Goal: Task Accomplishment & Management: Manage account settings

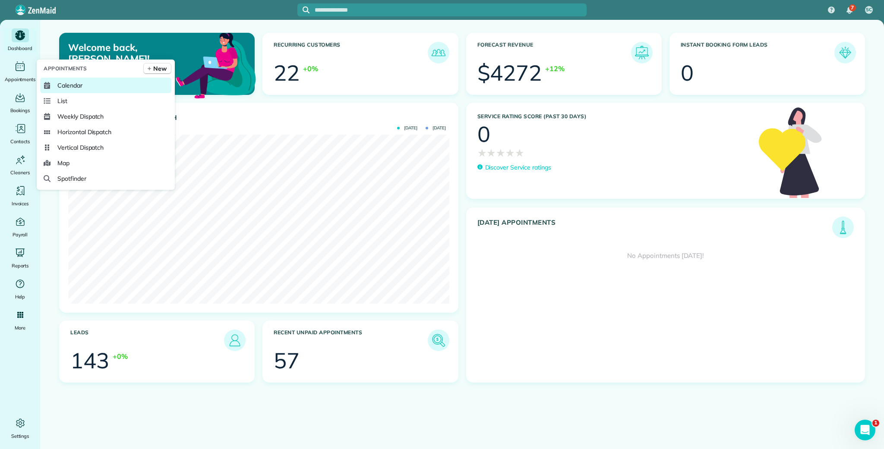
click at [63, 83] on span "Calendar" at bounding box center [69, 85] width 25 height 9
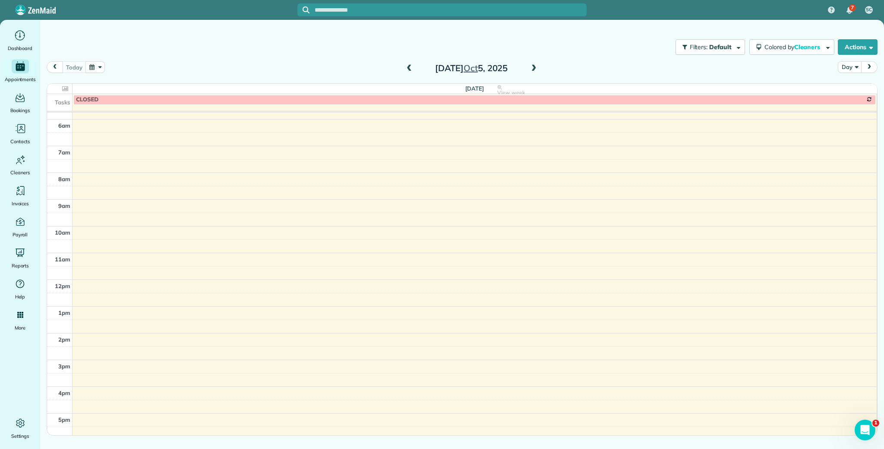
click at [409, 68] on span at bounding box center [408, 69] width 9 height 8
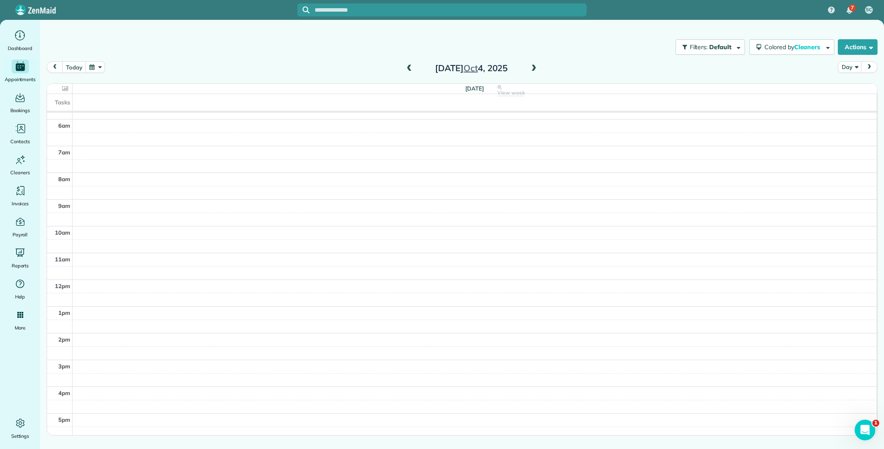
click at [409, 68] on span at bounding box center [408, 69] width 9 height 8
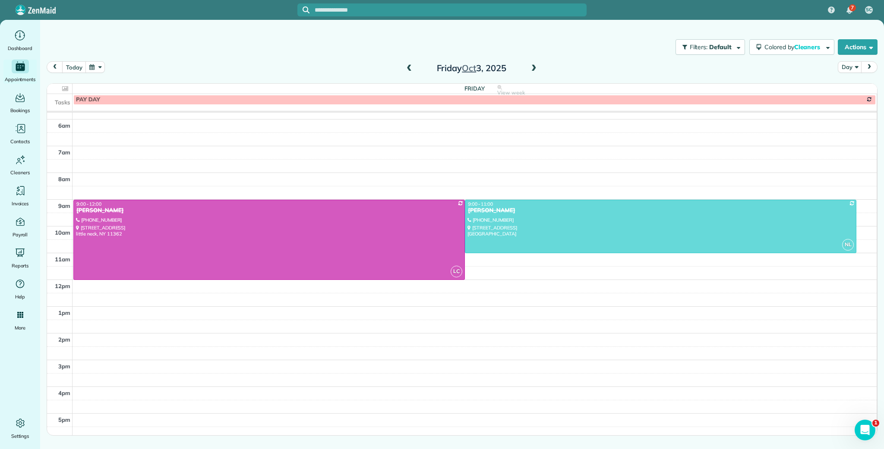
click at [409, 68] on span at bounding box center [408, 69] width 9 height 8
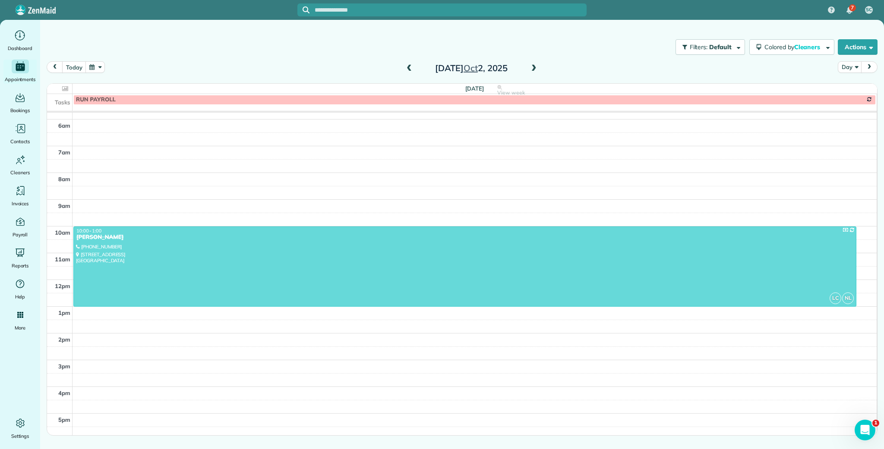
click at [409, 68] on span at bounding box center [408, 69] width 9 height 8
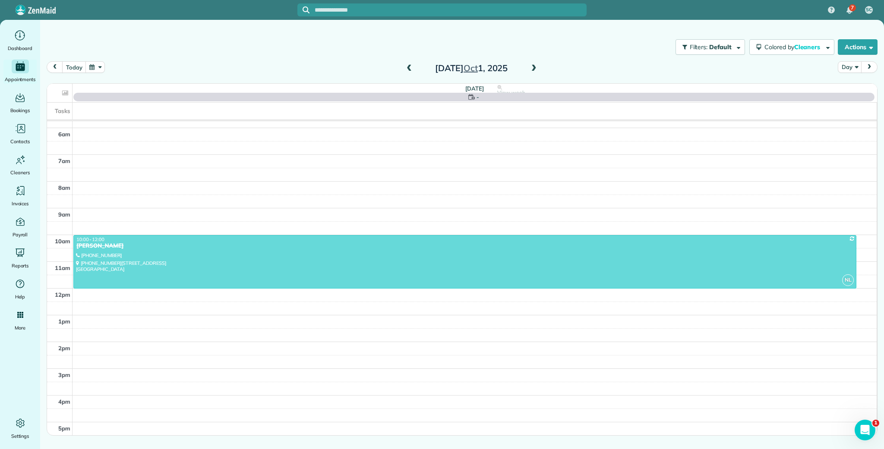
click at [409, 68] on span at bounding box center [408, 69] width 9 height 8
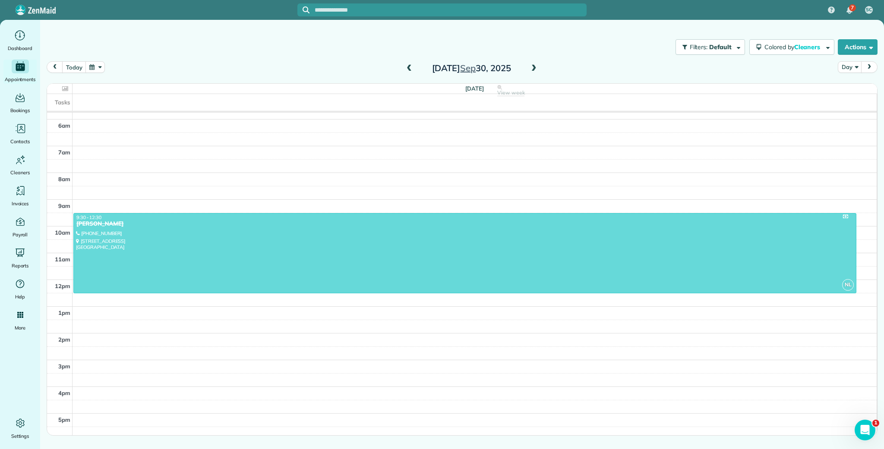
click at [409, 68] on span at bounding box center [408, 69] width 9 height 8
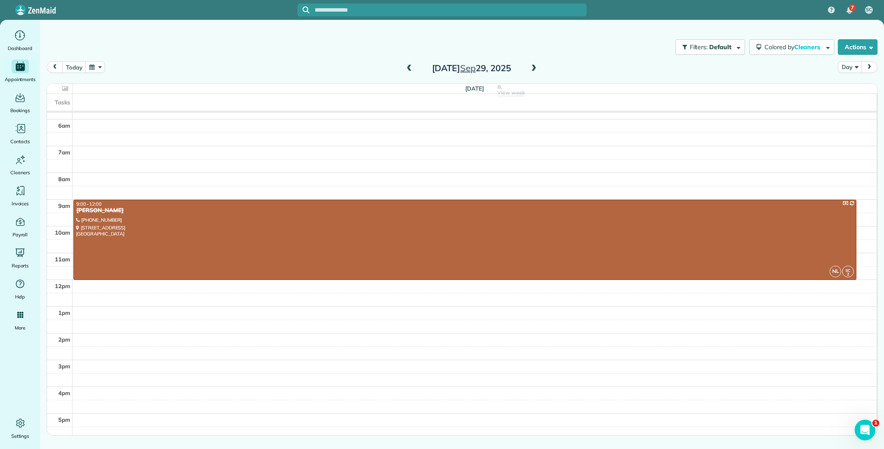
click at [409, 68] on span at bounding box center [408, 69] width 9 height 8
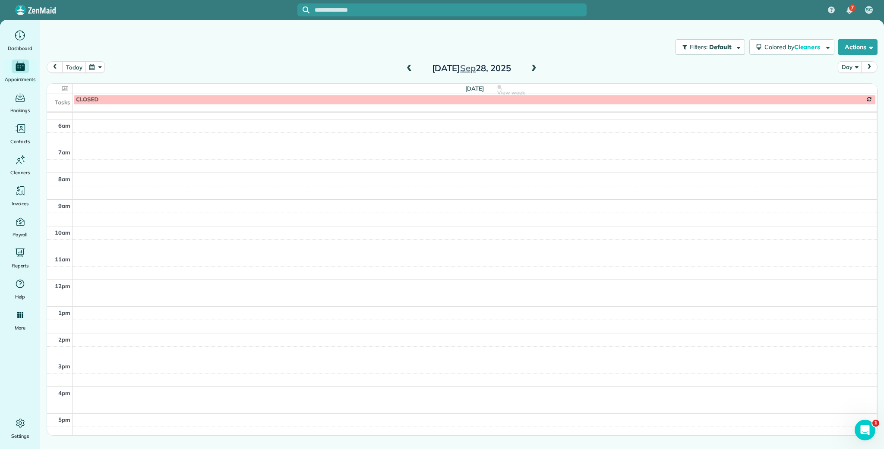
click at [409, 68] on span at bounding box center [408, 69] width 9 height 8
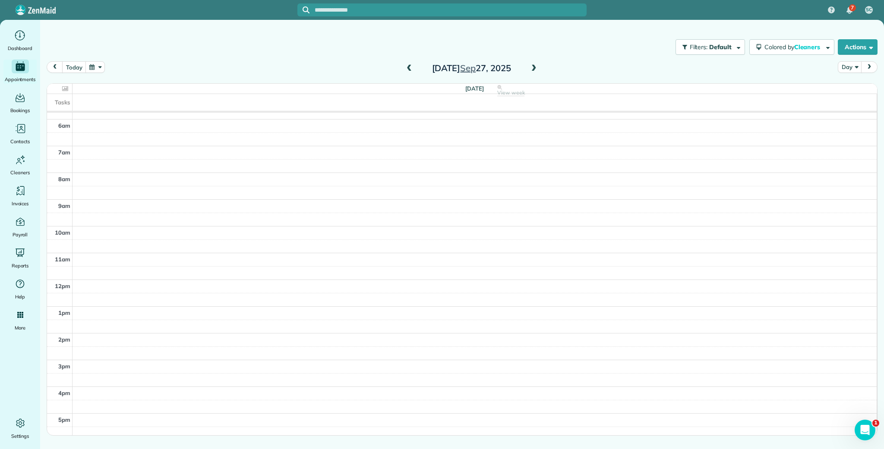
click at [409, 68] on span at bounding box center [408, 69] width 9 height 8
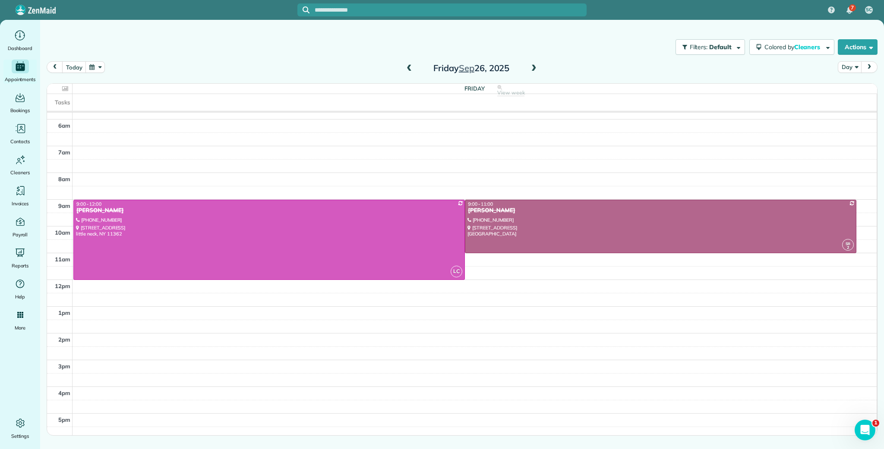
click at [409, 68] on span at bounding box center [408, 69] width 9 height 8
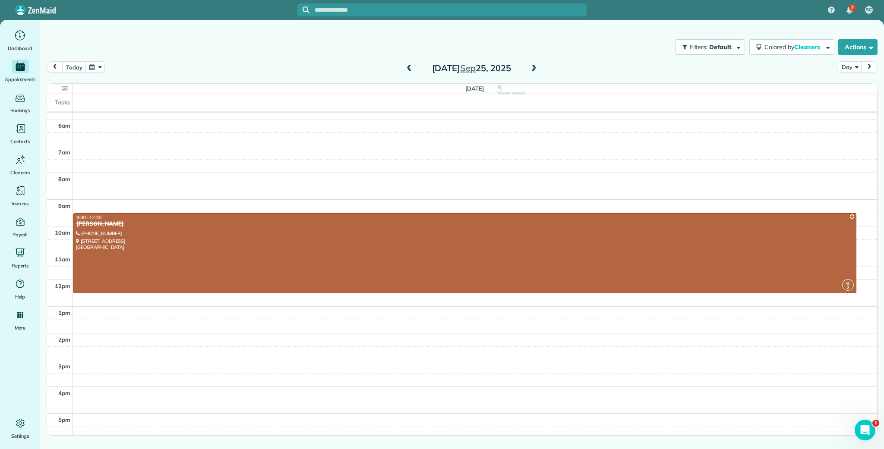
click at [409, 68] on span at bounding box center [408, 69] width 9 height 8
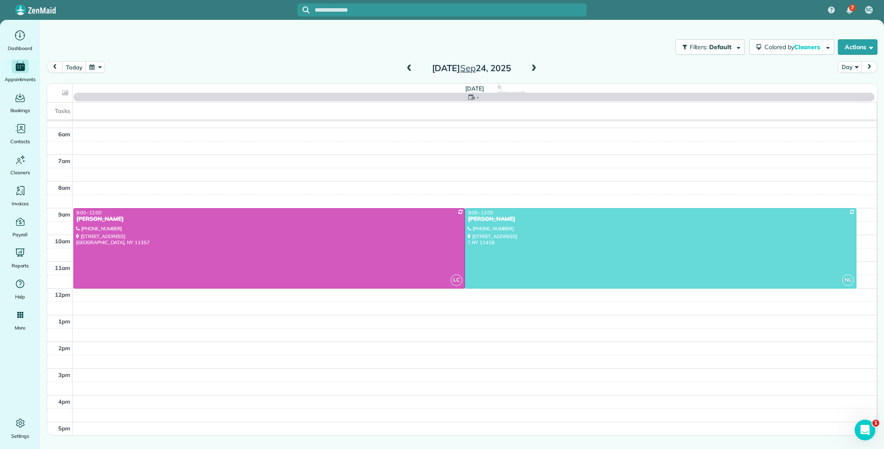
click at [409, 68] on span at bounding box center [408, 69] width 9 height 8
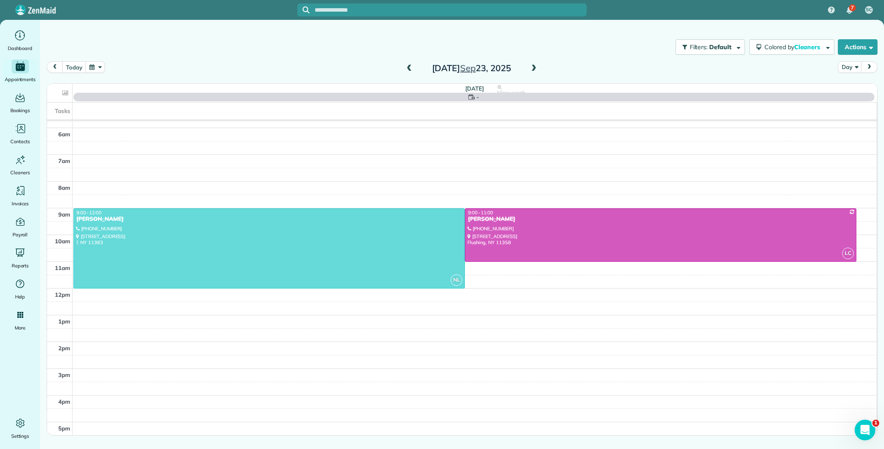
click at [409, 68] on span at bounding box center [408, 69] width 9 height 8
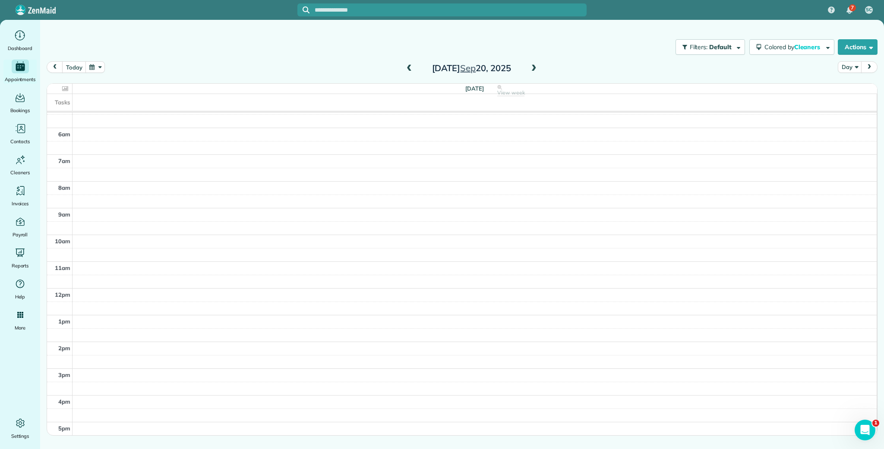
click at [409, 68] on span at bounding box center [408, 69] width 9 height 8
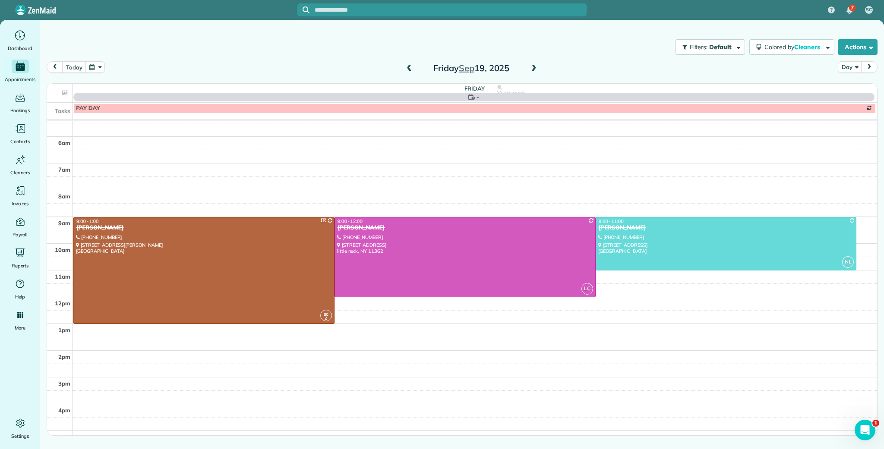
scroll to position [154, 0]
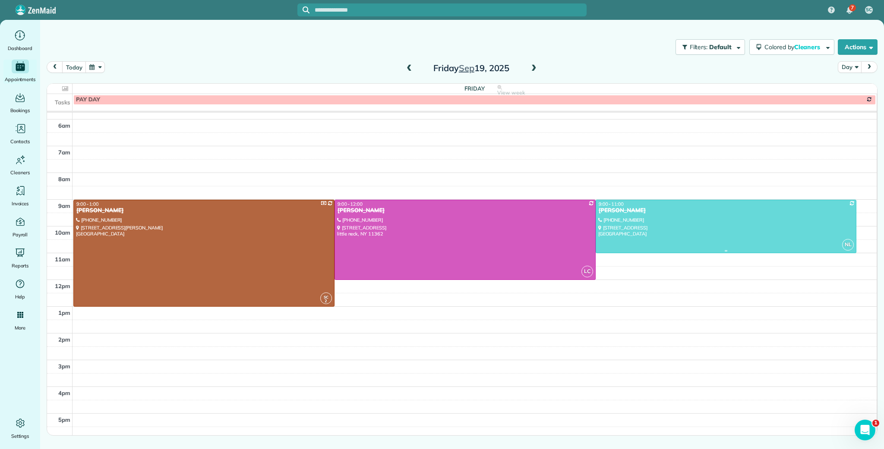
click at [644, 220] on div at bounding box center [726, 226] width 260 height 53
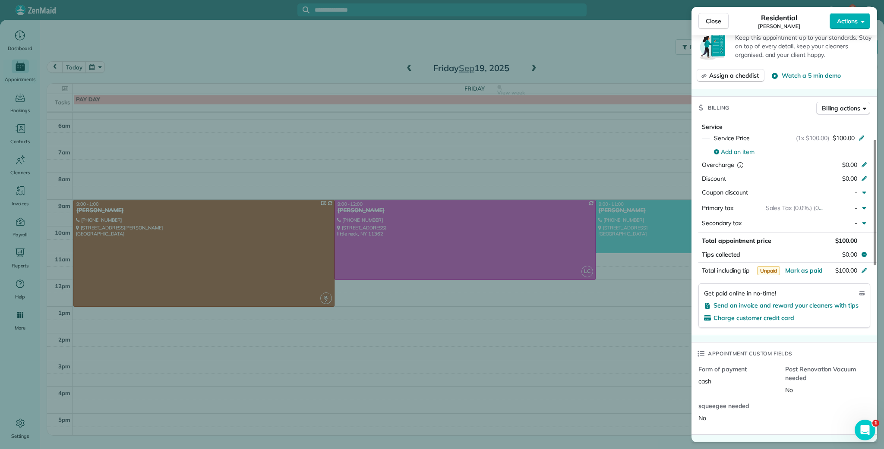
scroll to position [335, 0]
click at [621, 179] on div "Close Residential Krista Shevit Actions Status Completed Krista Shevit · Open p…" at bounding box center [442, 224] width 884 height 449
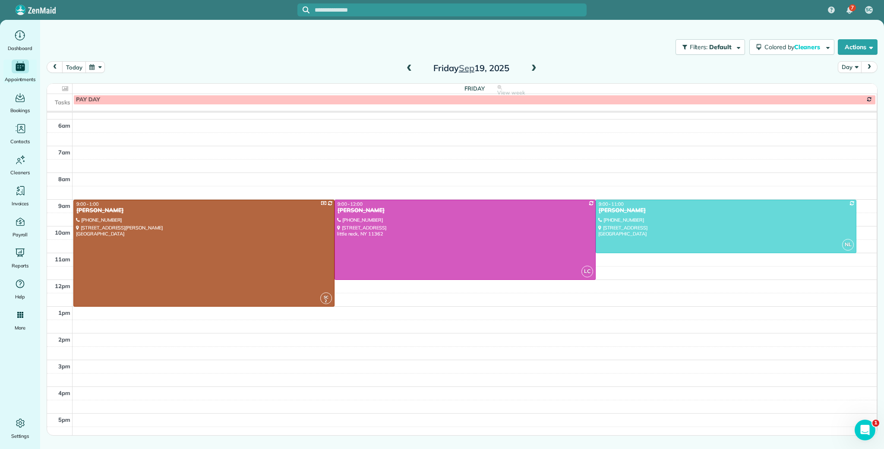
click at [536, 68] on span at bounding box center [533, 69] width 9 height 8
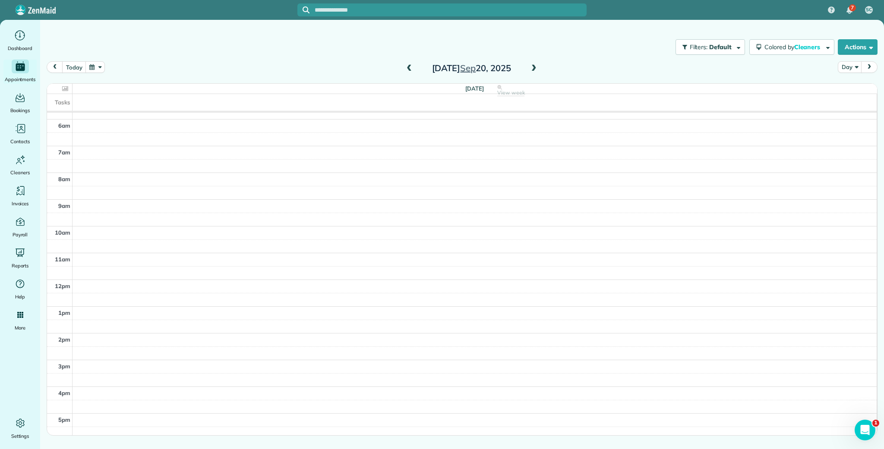
click at [533, 69] on span at bounding box center [533, 69] width 9 height 8
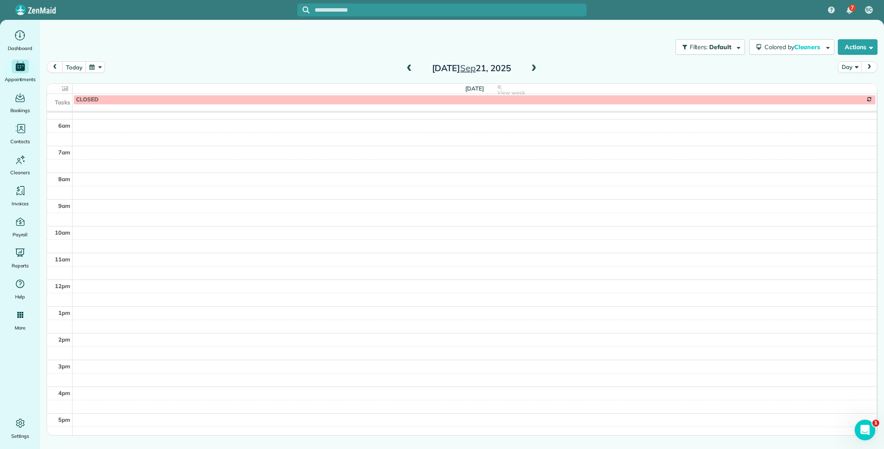
click at [533, 69] on span at bounding box center [533, 69] width 9 height 8
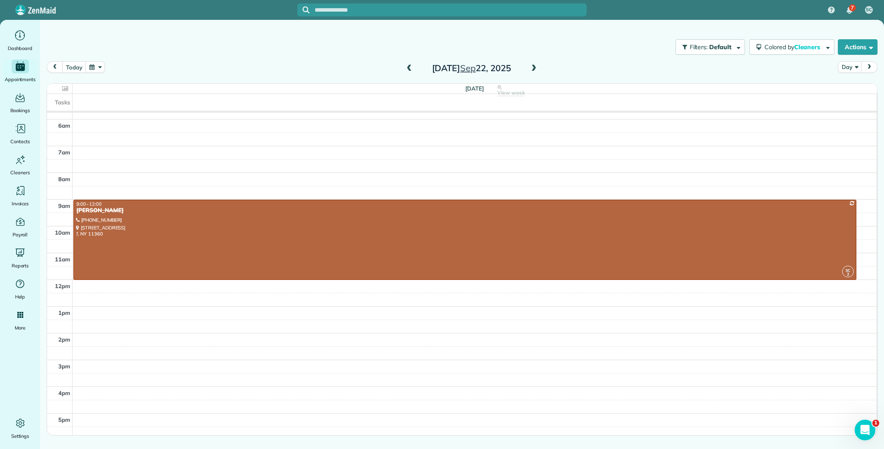
click at [532, 69] on span at bounding box center [533, 69] width 9 height 8
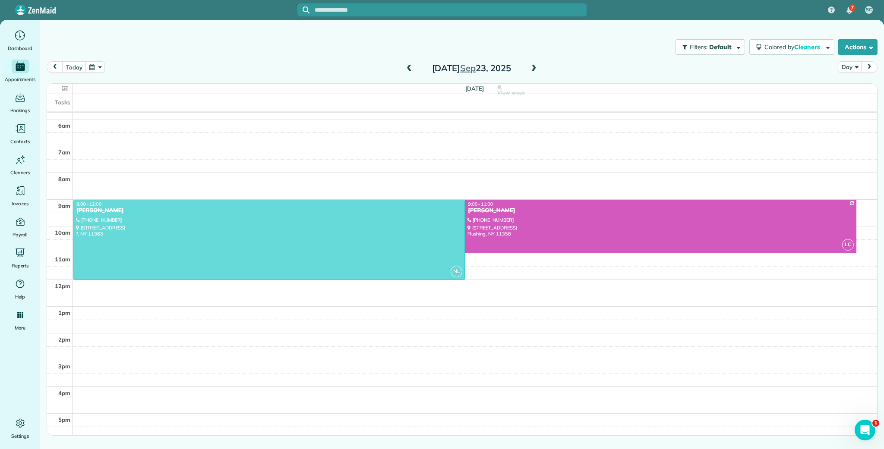
click at [531, 69] on span at bounding box center [533, 69] width 9 height 8
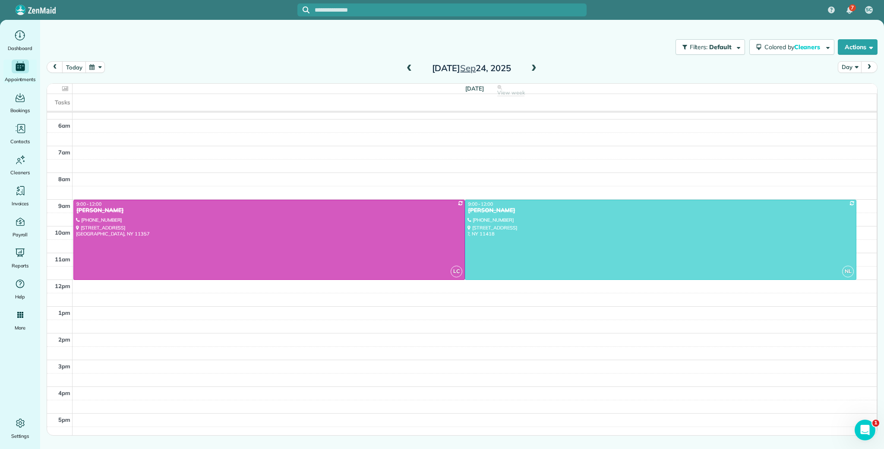
click at [531, 69] on span at bounding box center [533, 69] width 9 height 8
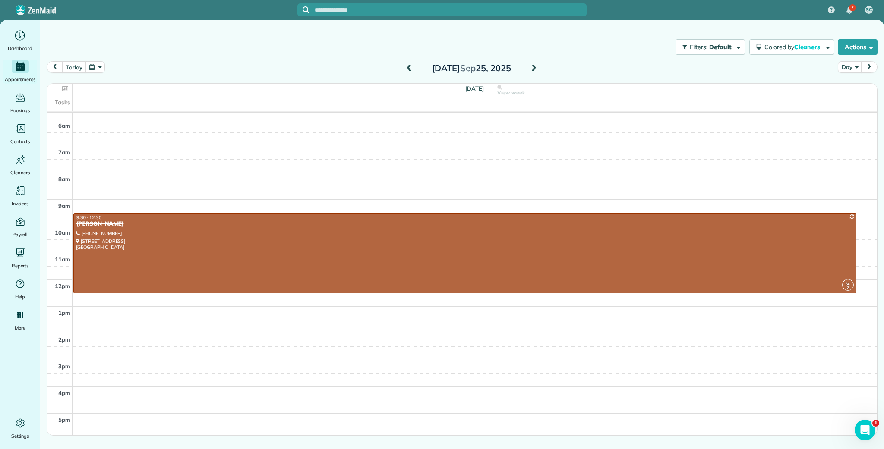
click at [534, 68] on span at bounding box center [533, 69] width 9 height 8
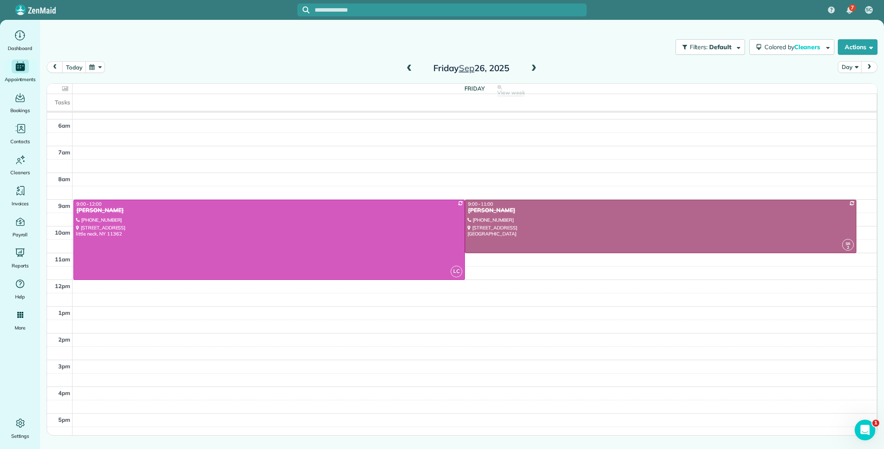
click at [410, 67] on span at bounding box center [408, 69] width 9 height 8
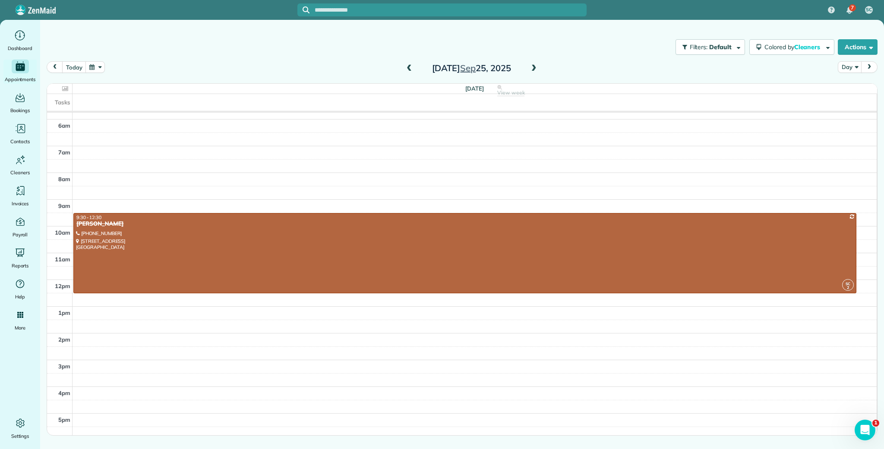
click at [537, 69] on span at bounding box center [533, 69] width 9 height 8
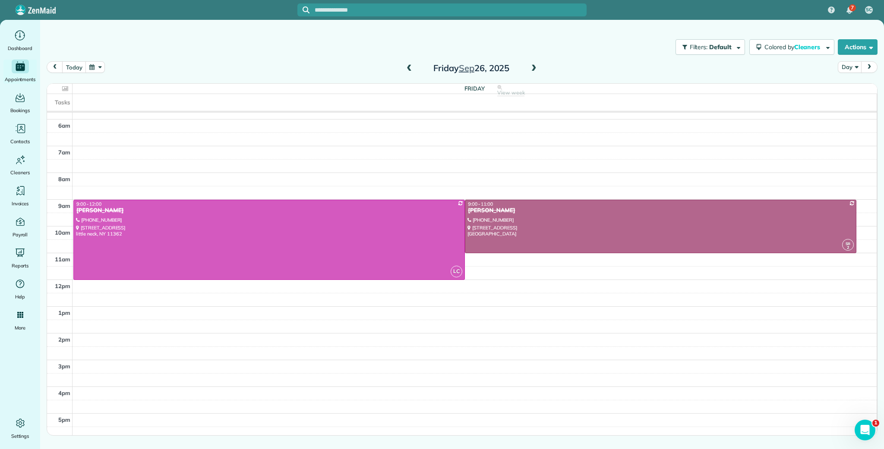
click at [537, 69] on span at bounding box center [533, 69] width 9 height 8
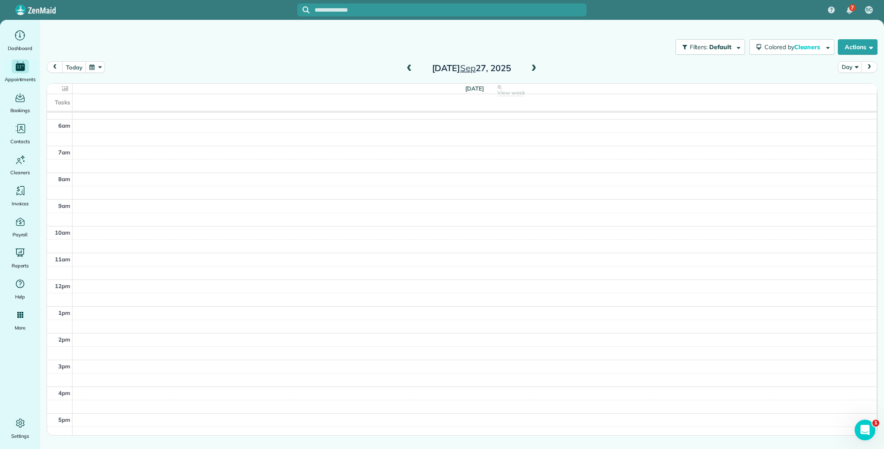
click at [534, 69] on span at bounding box center [533, 69] width 9 height 8
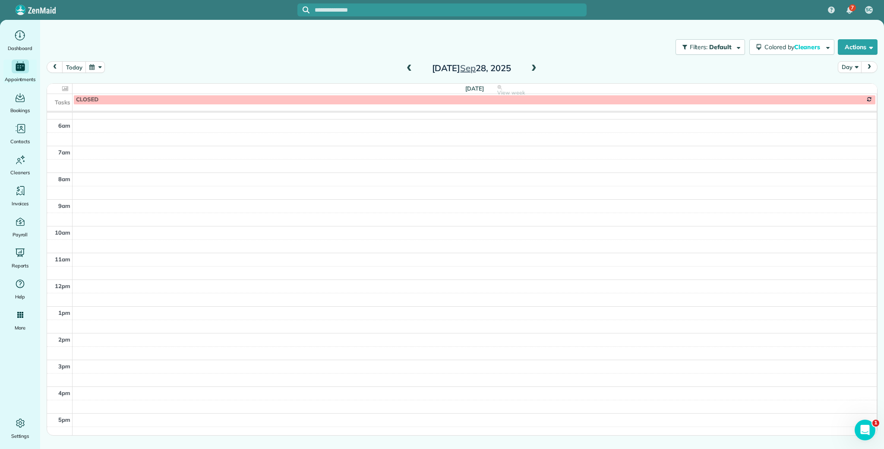
click at [534, 69] on span at bounding box center [533, 69] width 9 height 8
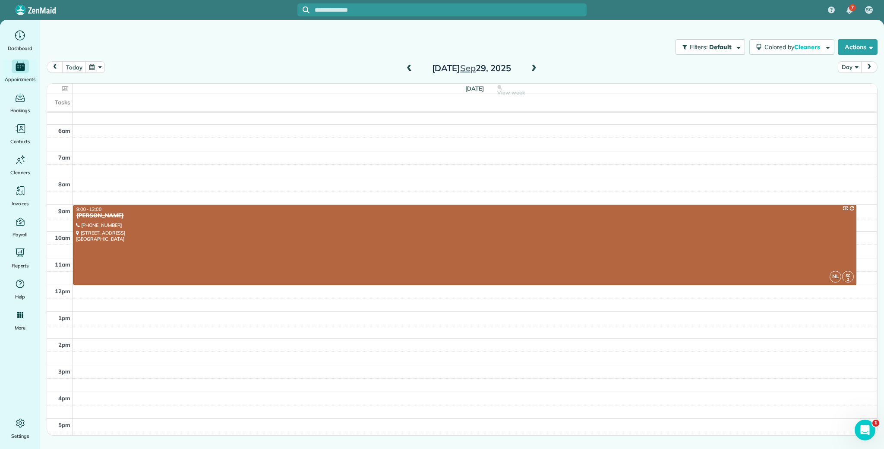
scroll to position [148, 0]
click at [533, 70] on span at bounding box center [533, 69] width 9 height 8
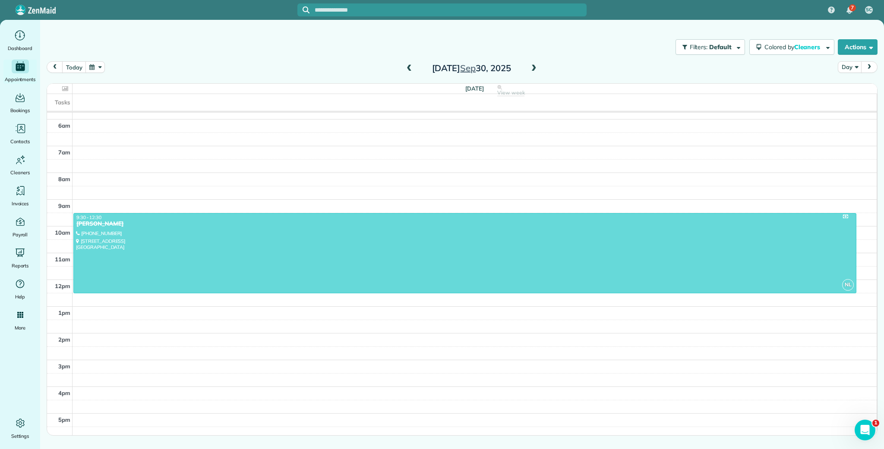
click at [533, 70] on span at bounding box center [533, 69] width 9 height 8
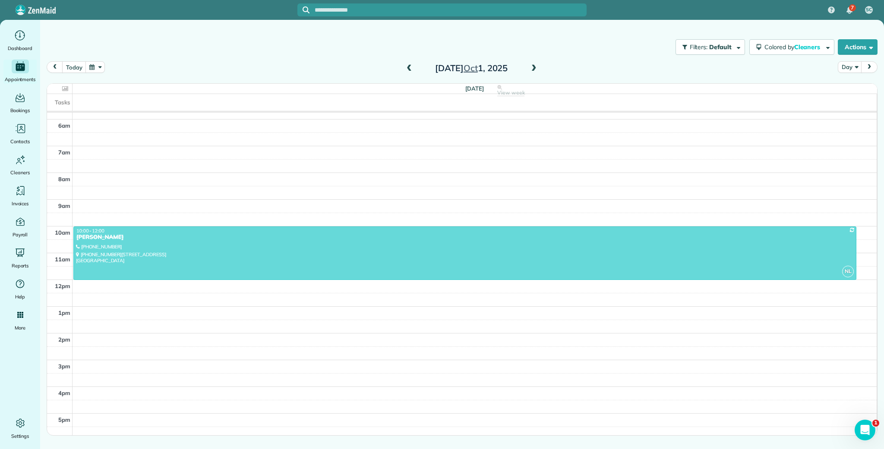
click at [533, 70] on span at bounding box center [533, 69] width 9 height 8
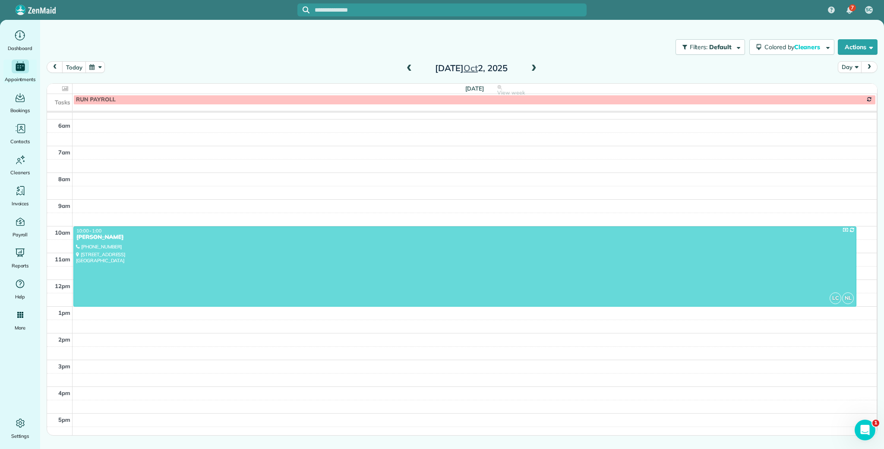
click at [408, 69] on span at bounding box center [408, 69] width 9 height 8
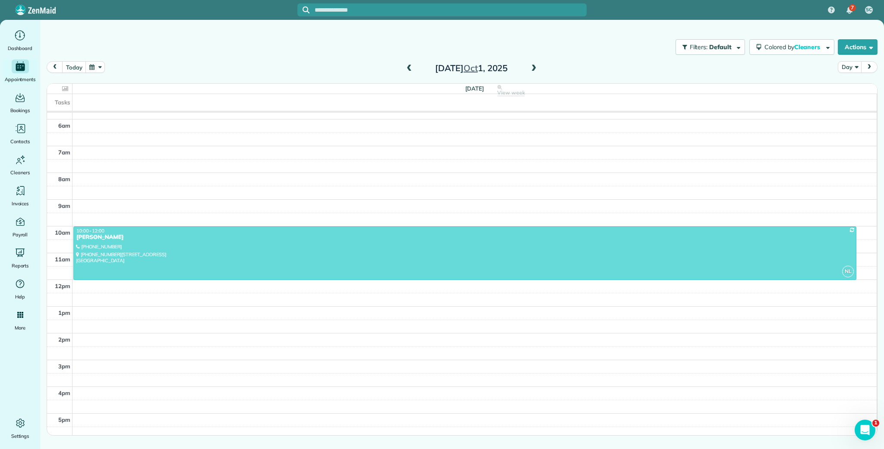
click at [408, 69] on span at bounding box center [408, 69] width 9 height 8
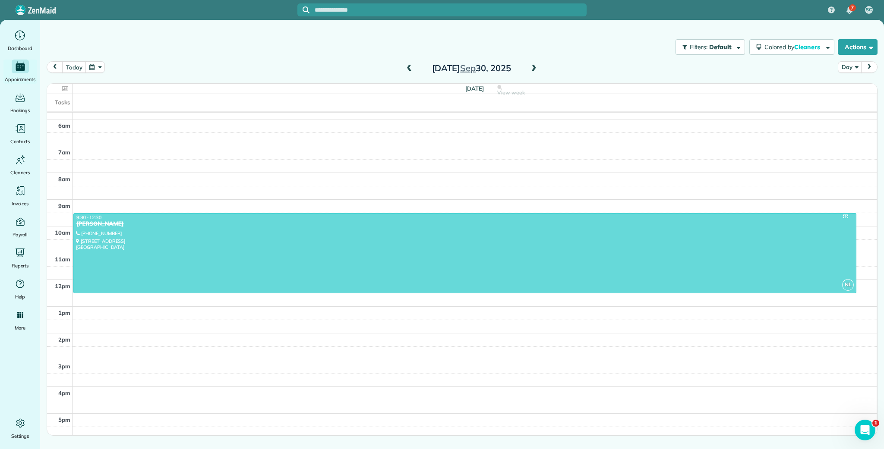
click at [407, 69] on span at bounding box center [408, 69] width 9 height 8
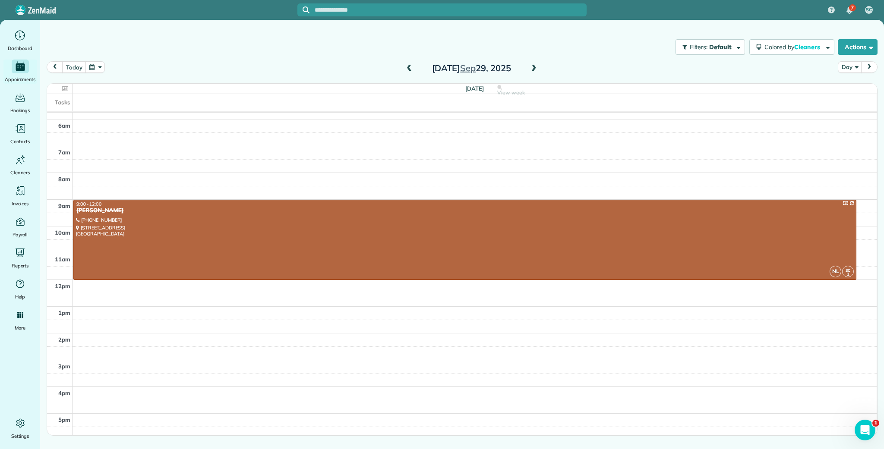
click at [407, 69] on span at bounding box center [408, 69] width 9 height 8
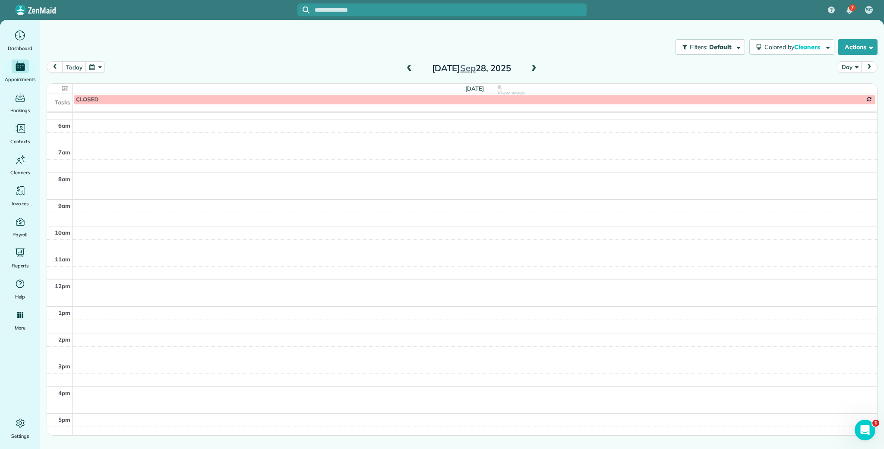
click at [407, 69] on span at bounding box center [408, 69] width 9 height 8
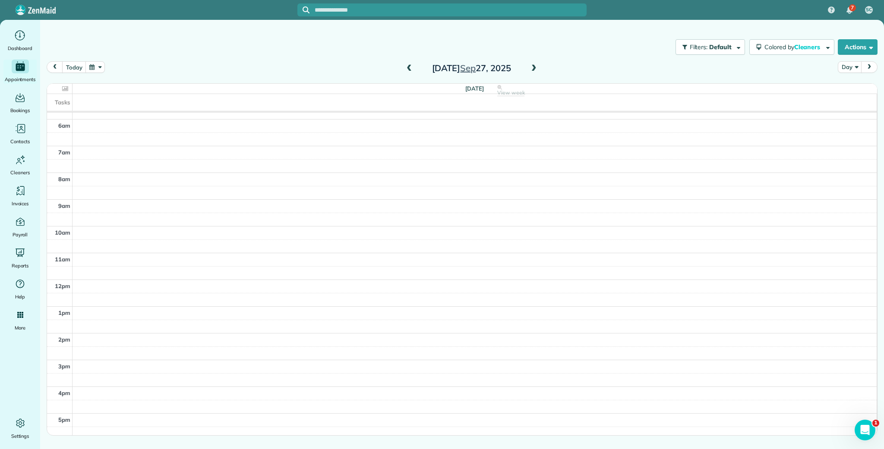
click at [407, 69] on span at bounding box center [408, 69] width 9 height 8
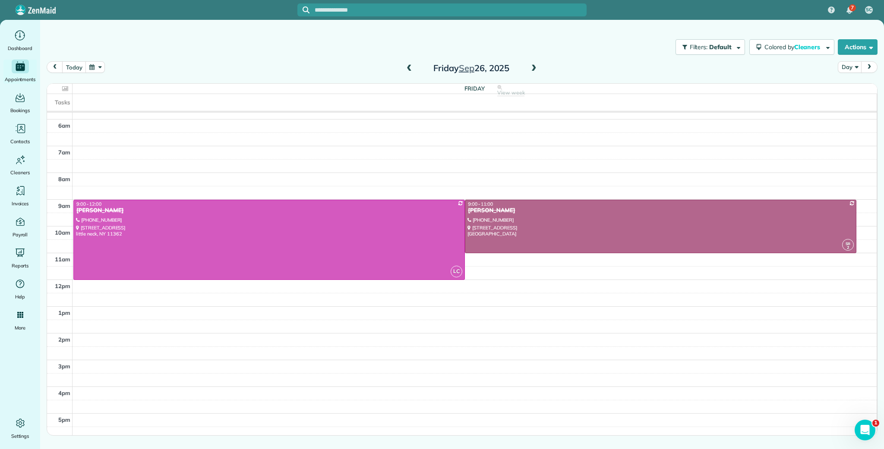
click at [407, 69] on span at bounding box center [408, 69] width 9 height 8
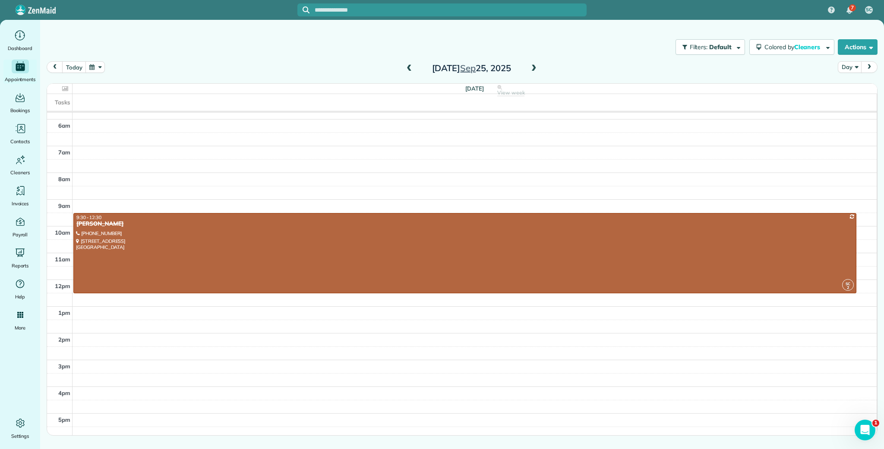
click at [407, 69] on span at bounding box center [408, 69] width 9 height 8
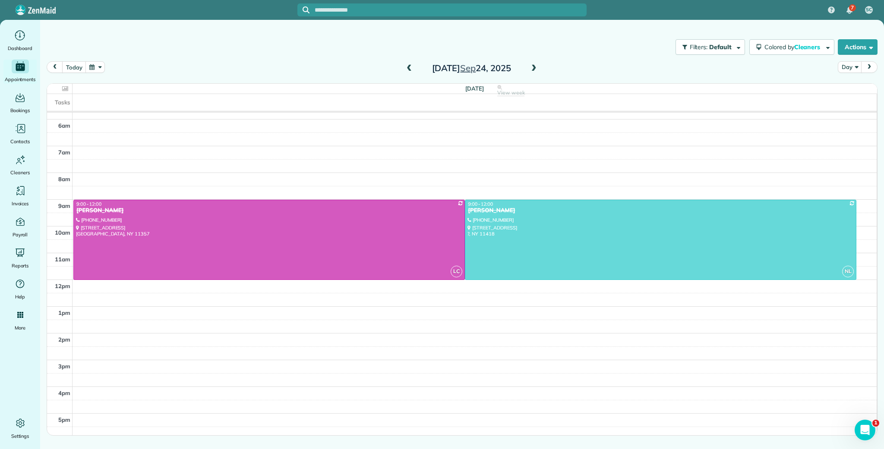
click at [407, 69] on span at bounding box center [408, 69] width 9 height 8
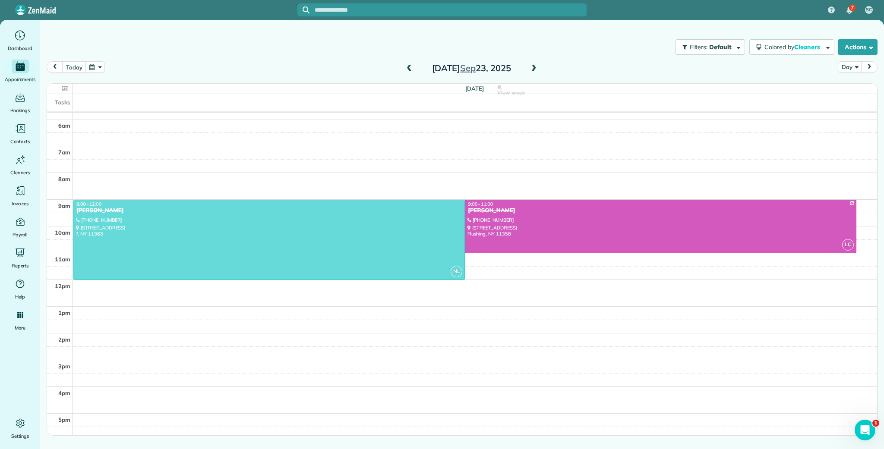
click at [407, 69] on span at bounding box center [408, 69] width 9 height 8
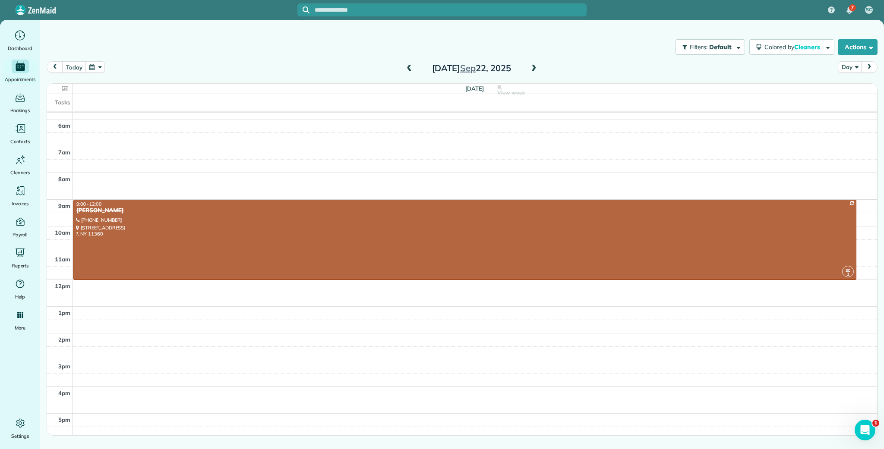
click at [407, 69] on span at bounding box center [408, 69] width 9 height 8
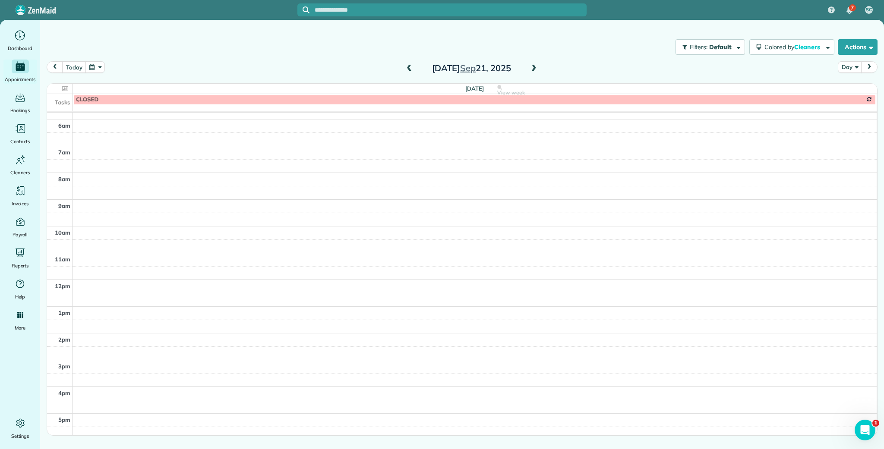
click at [534, 69] on span at bounding box center [533, 69] width 9 height 8
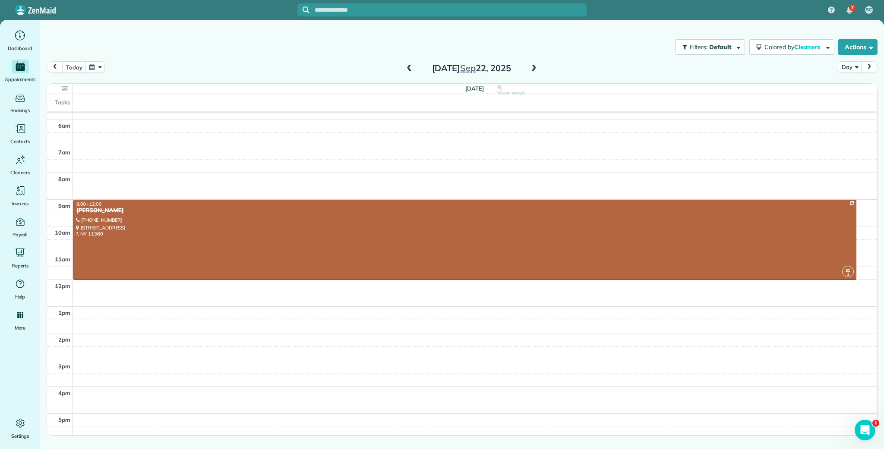
click at [407, 68] on span at bounding box center [408, 69] width 9 height 8
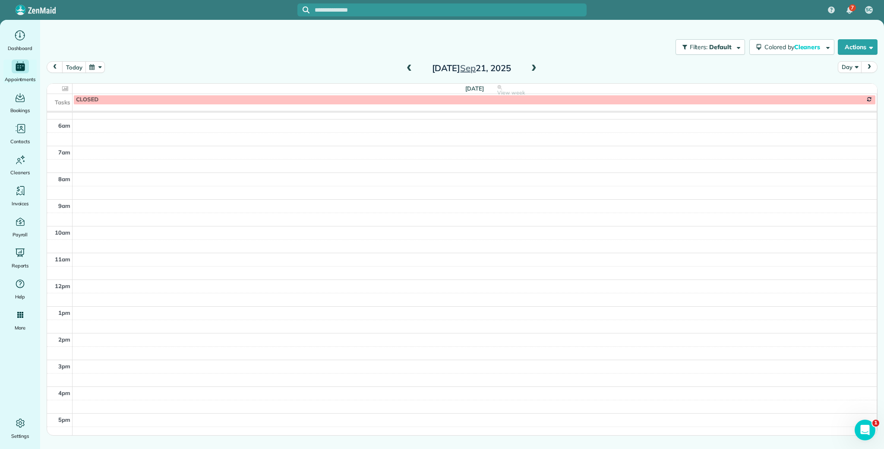
click at [407, 68] on span at bounding box center [408, 69] width 9 height 8
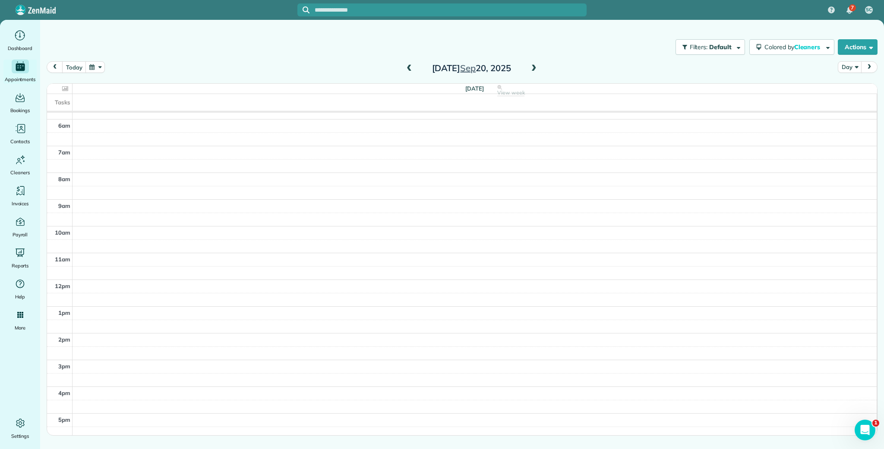
click at [407, 68] on span at bounding box center [408, 69] width 9 height 8
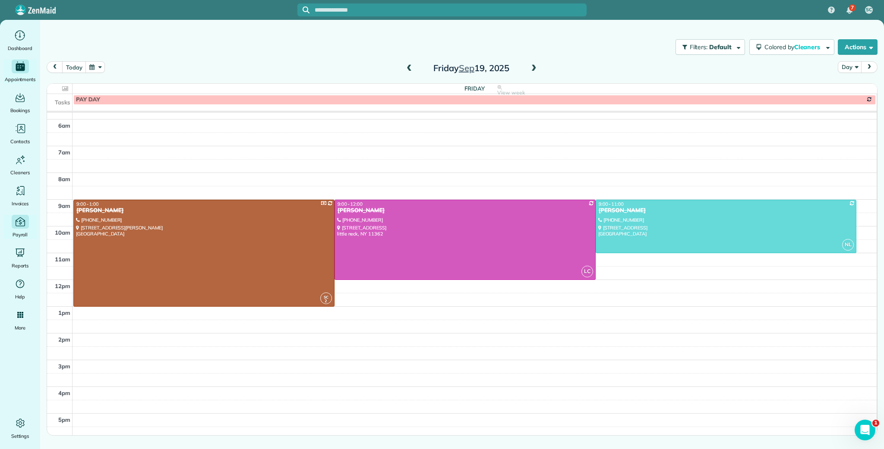
click at [21, 221] on icon "Main" at bounding box center [20, 222] width 12 height 12
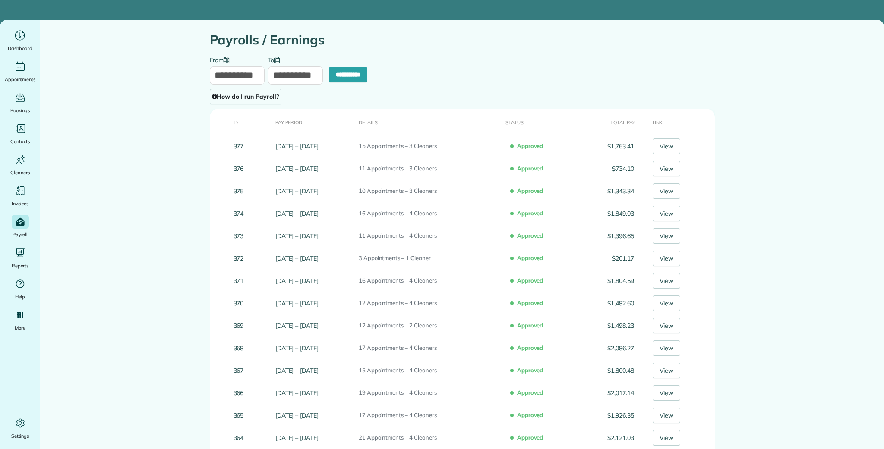
type input "**********"
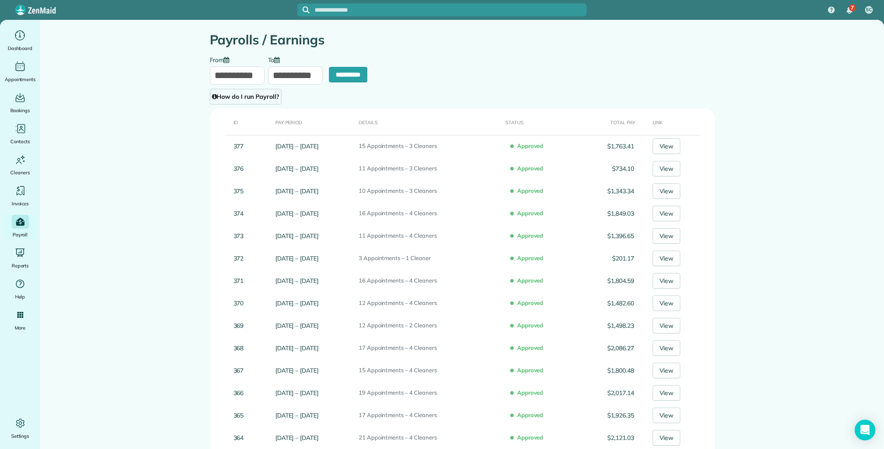
click at [230, 75] on input "**********" at bounding box center [237, 75] width 55 height 18
click at [220, 96] on link "Prev" at bounding box center [222, 96] width 24 height 22
click at [291, 150] on link "19" at bounding box center [291, 149] width 14 height 14
type input "**********"
click at [294, 73] on input "**********" at bounding box center [295, 75] width 55 height 18
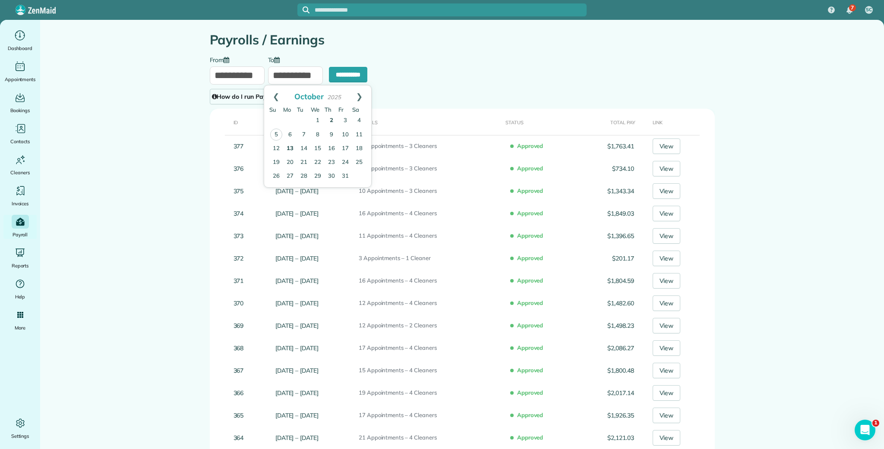
click at [332, 121] on link "2" at bounding box center [332, 121] width 14 height 14
type input "**********"
click at [338, 77] on input "**********" at bounding box center [348, 75] width 38 height 16
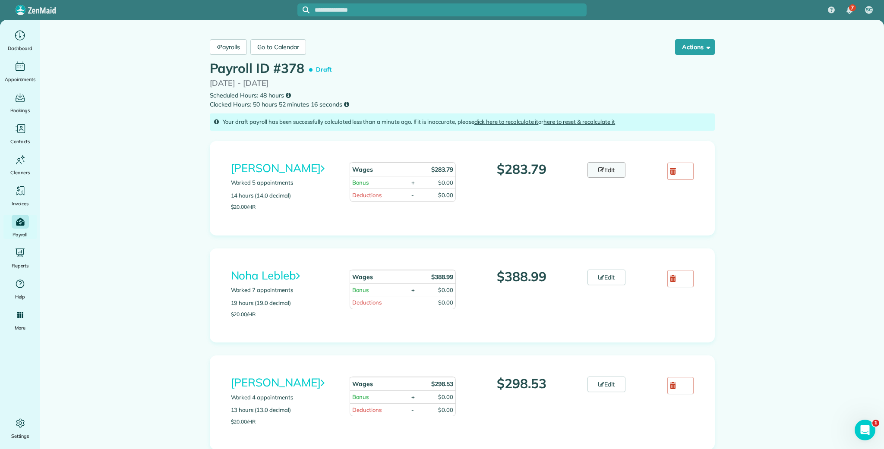
click at [608, 171] on link "Edit" at bounding box center [606, 170] width 38 height 16
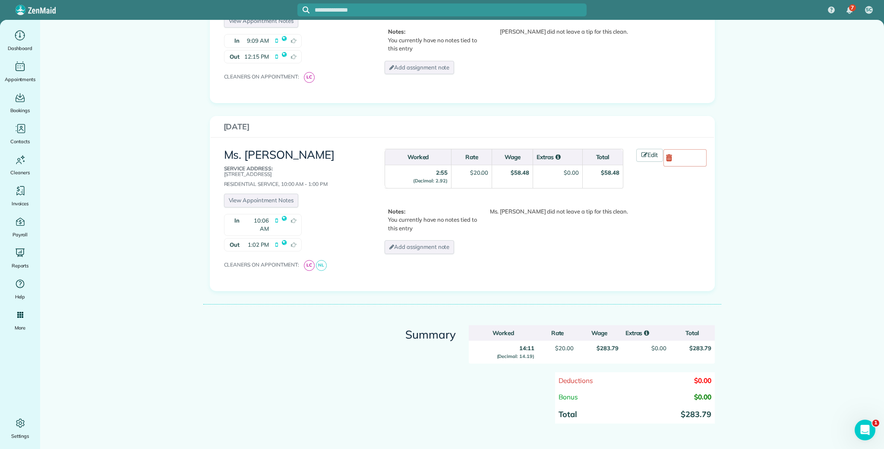
scroll to position [828, 0]
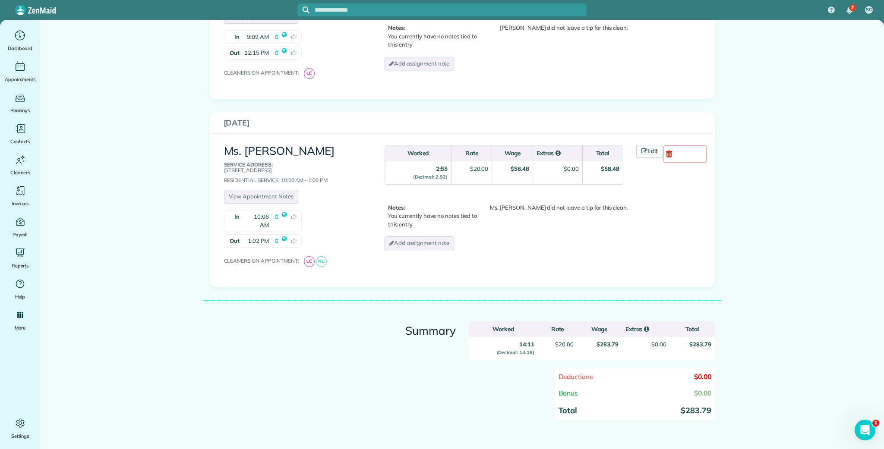
click at [699, 389] on span "$0.00" at bounding box center [702, 393] width 17 height 9
type input "**"
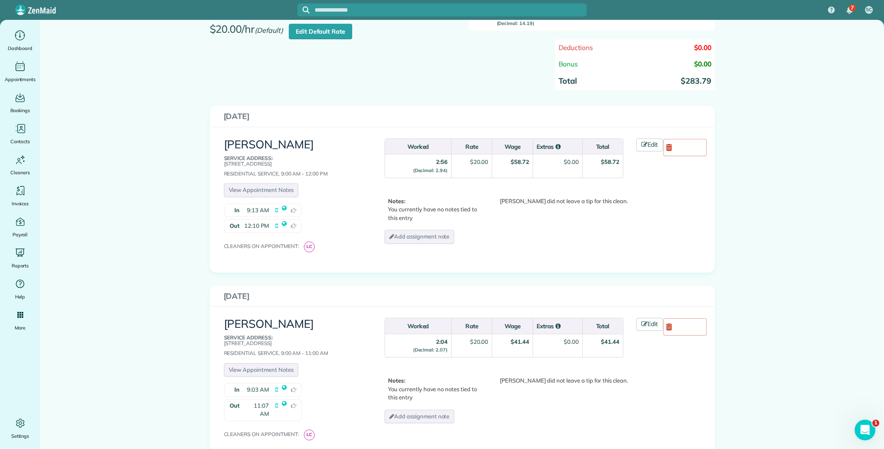
scroll to position [0, 0]
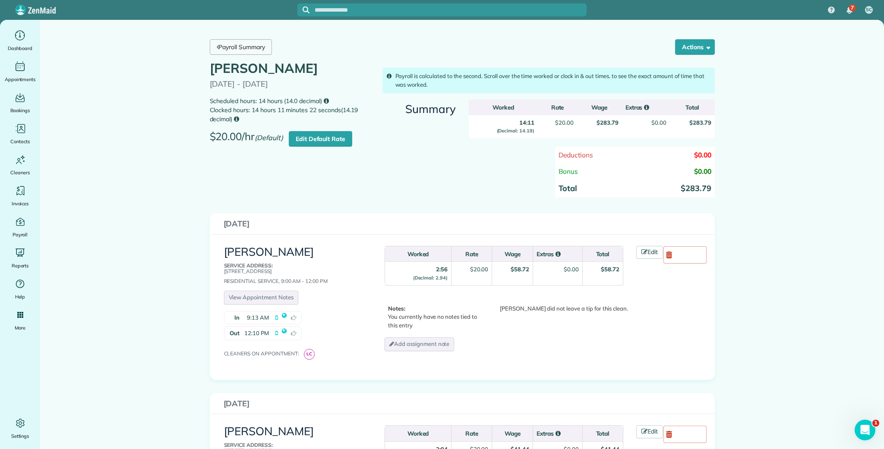
click at [262, 49] on link "Payroll Summary" at bounding box center [241, 47] width 62 height 16
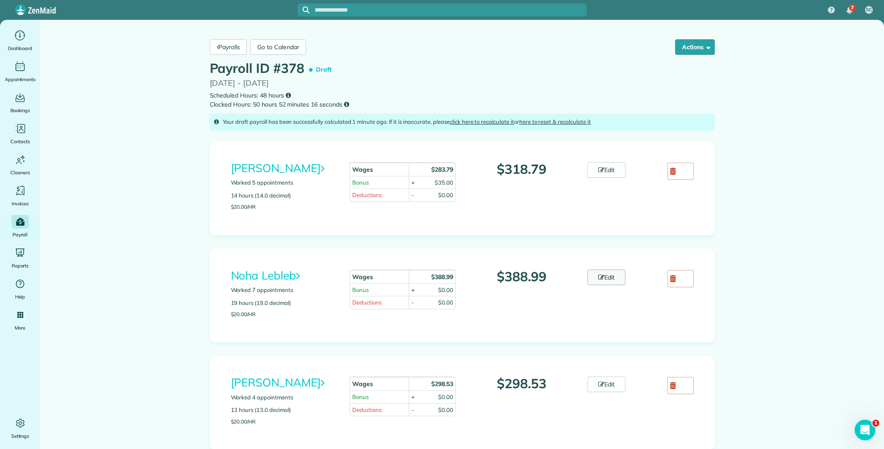
click at [605, 279] on link "Edit" at bounding box center [606, 278] width 38 height 16
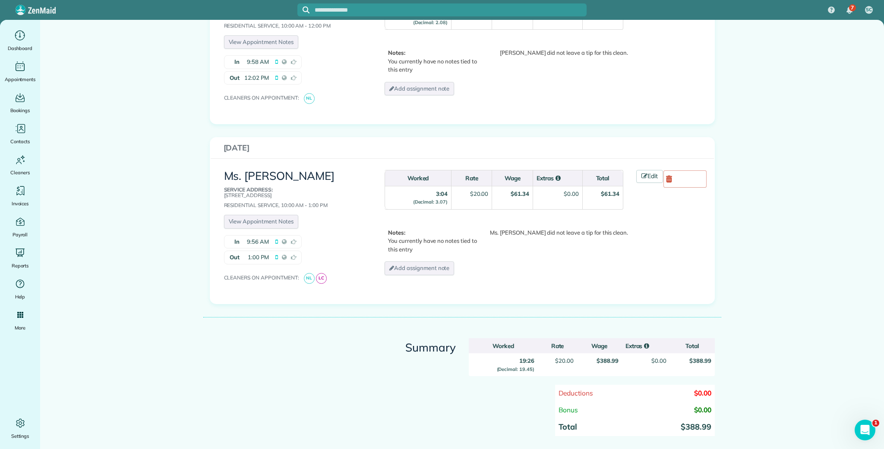
scroll to position [1188, 0]
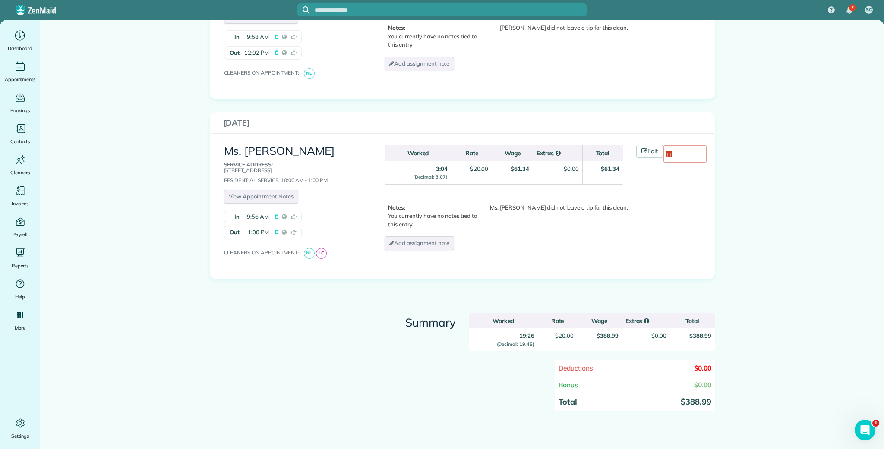
click at [699, 381] on span "$0.00" at bounding box center [702, 385] width 17 height 9
type input "**"
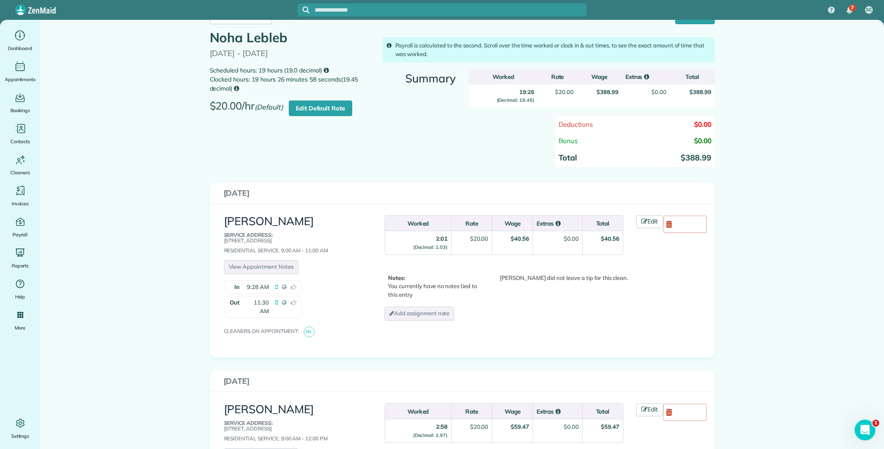
scroll to position [0, 0]
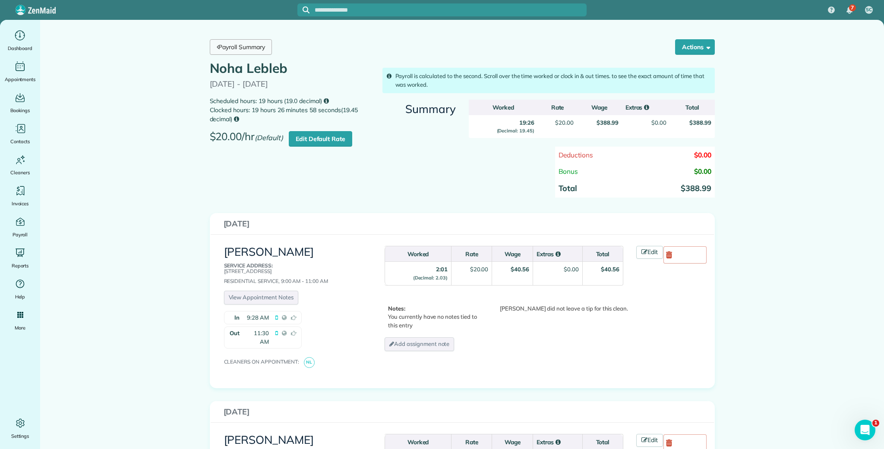
click at [259, 41] on link "Payroll Summary" at bounding box center [241, 47] width 62 height 16
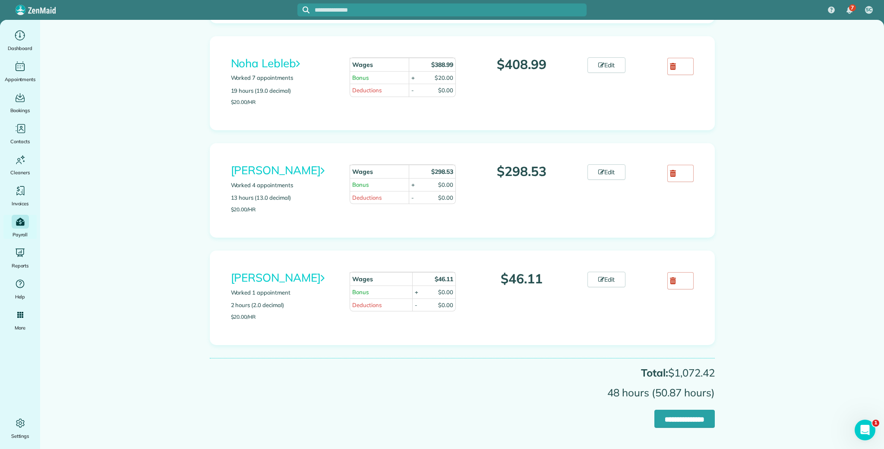
scroll to position [221, 0]
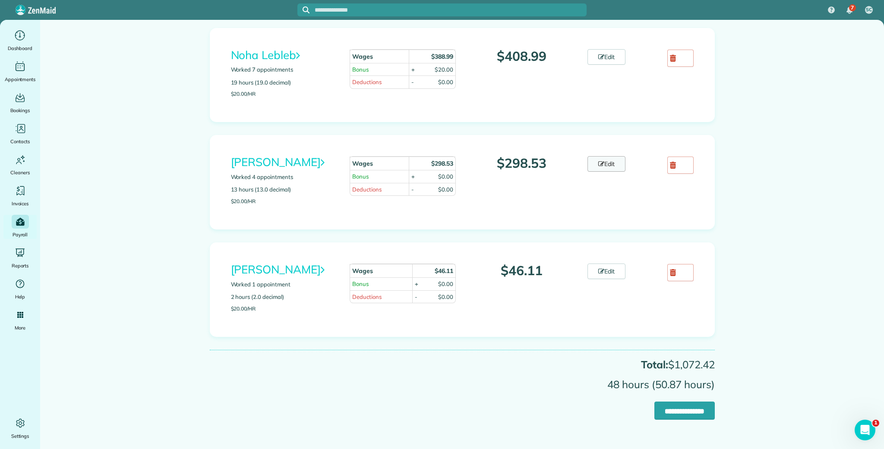
click at [614, 167] on link "Edit" at bounding box center [606, 164] width 38 height 16
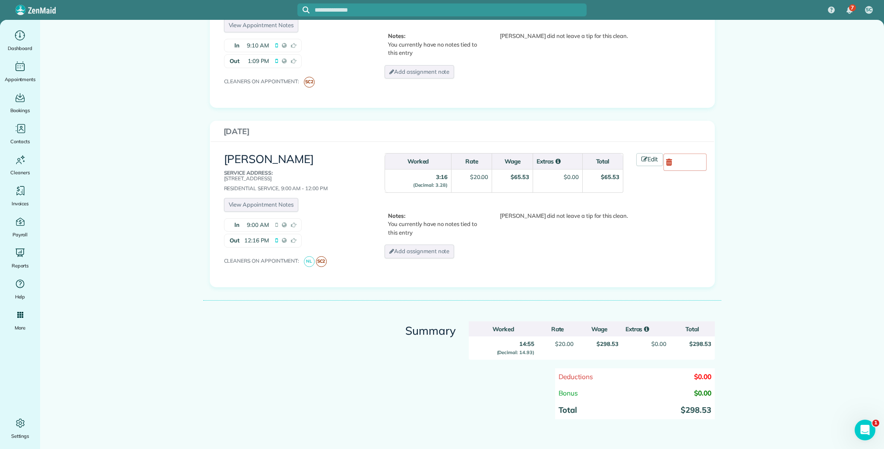
scroll to position [643, 0]
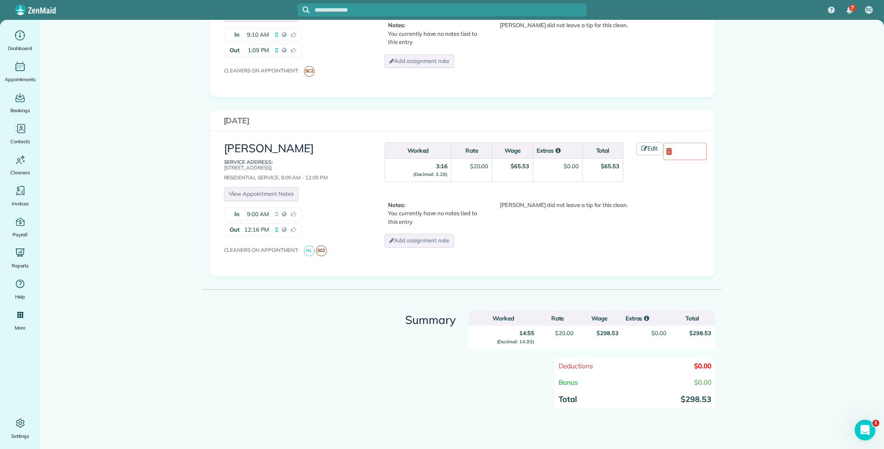
click at [701, 382] on span "$0.00" at bounding box center [702, 382] width 17 height 9
type input "***"
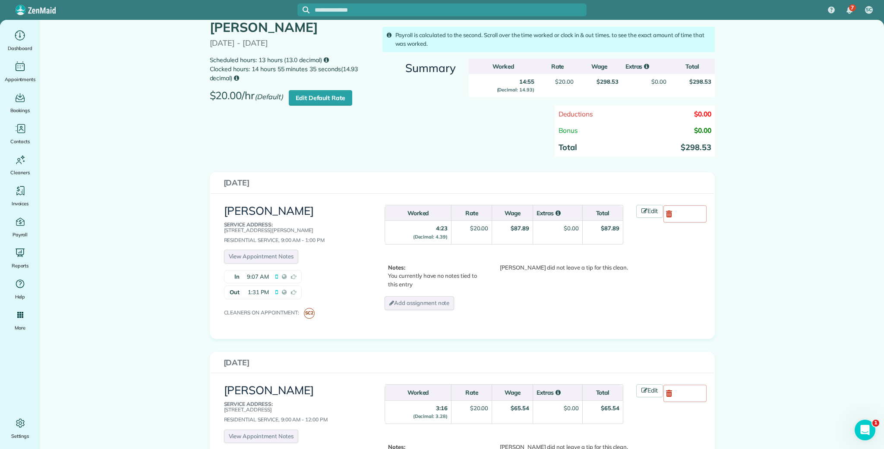
scroll to position [0, 0]
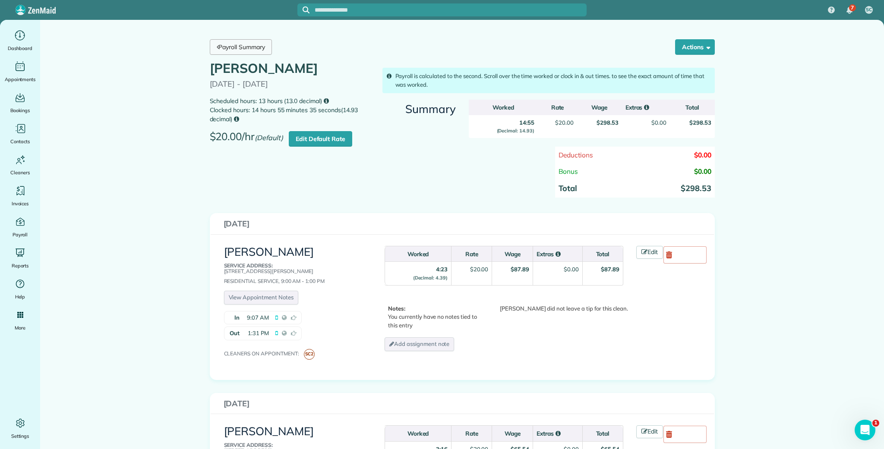
click at [261, 49] on link "Payroll Summary" at bounding box center [241, 47] width 62 height 16
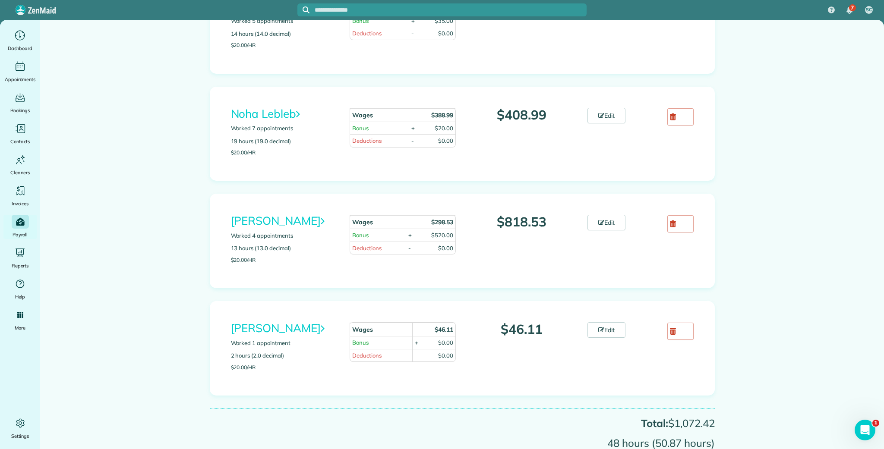
scroll to position [236, 0]
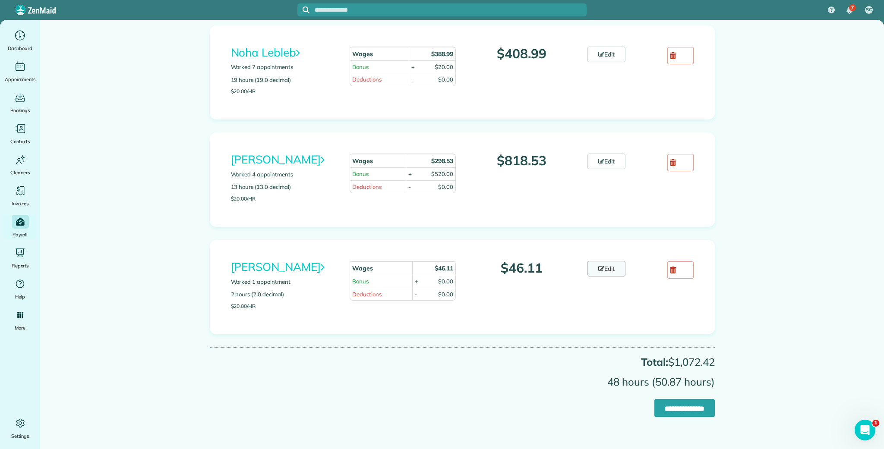
click at [616, 261] on link "Edit" at bounding box center [606, 269] width 38 height 16
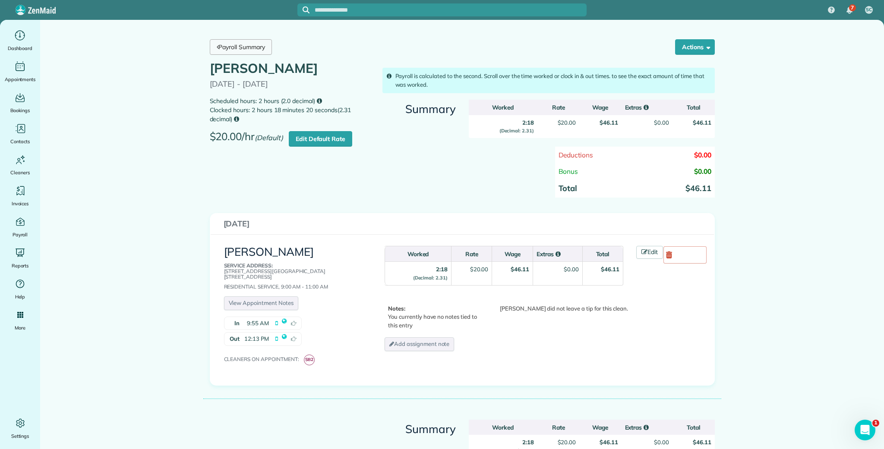
scroll to position [0, 0]
click at [232, 44] on link "Payroll Summary" at bounding box center [241, 47] width 62 height 16
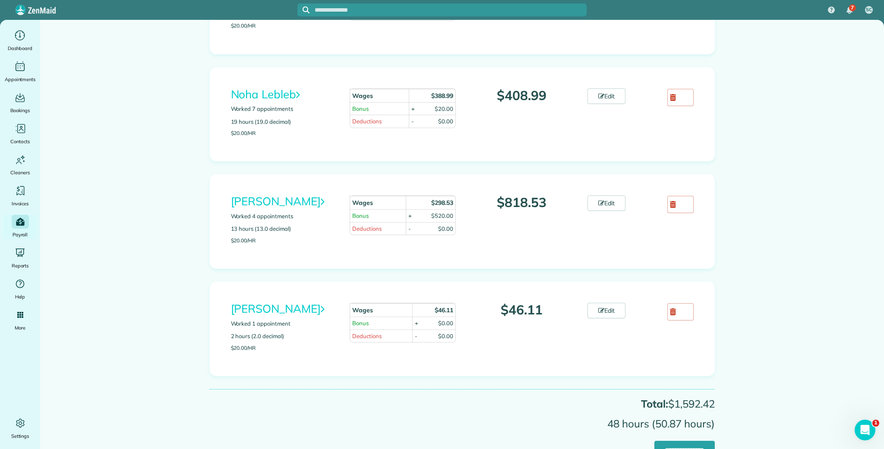
scroll to position [236, 0]
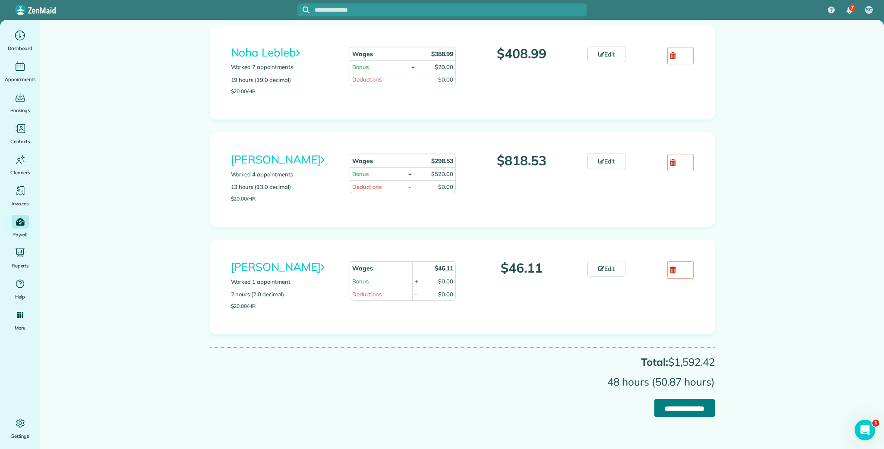
click at [678, 411] on input "**********" at bounding box center [684, 408] width 60 height 18
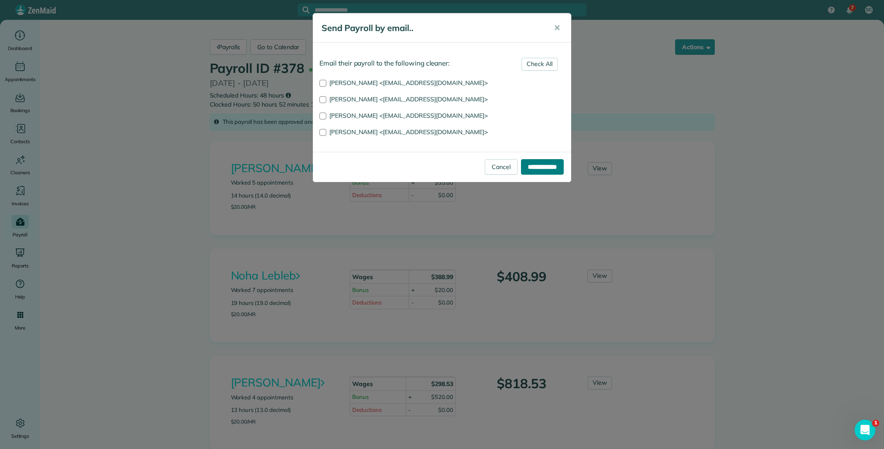
click at [528, 168] on input "**********" at bounding box center [542, 167] width 43 height 16
